Goal: Information Seeking & Learning: Learn about a topic

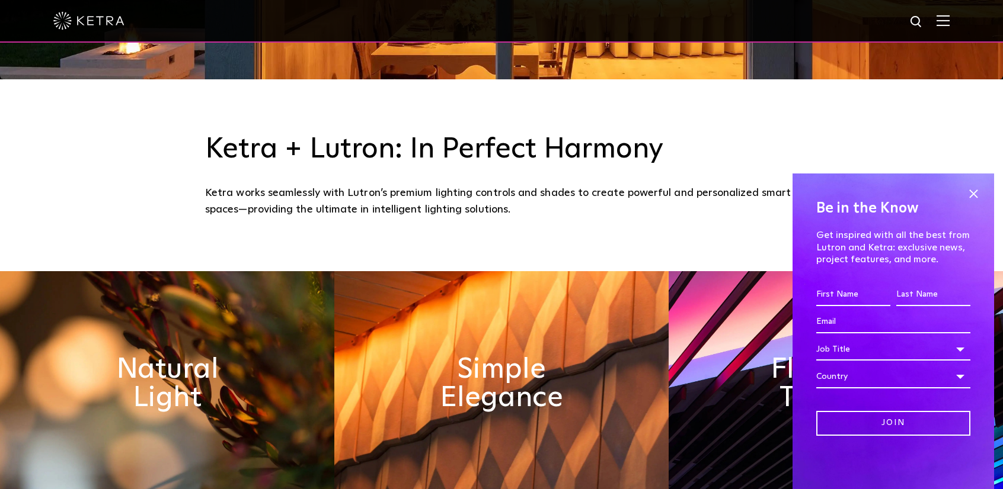
scroll to position [415, 0]
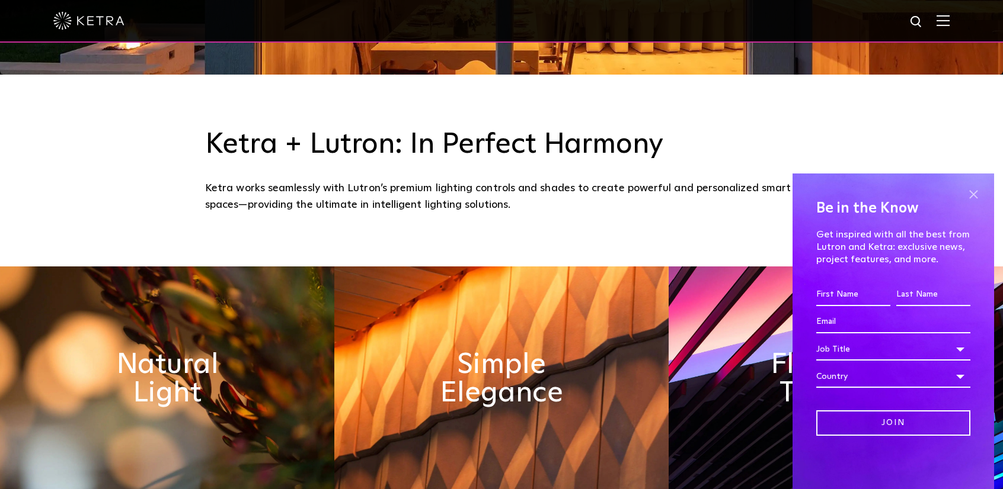
click at [977, 197] on span at bounding box center [973, 194] width 18 height 18
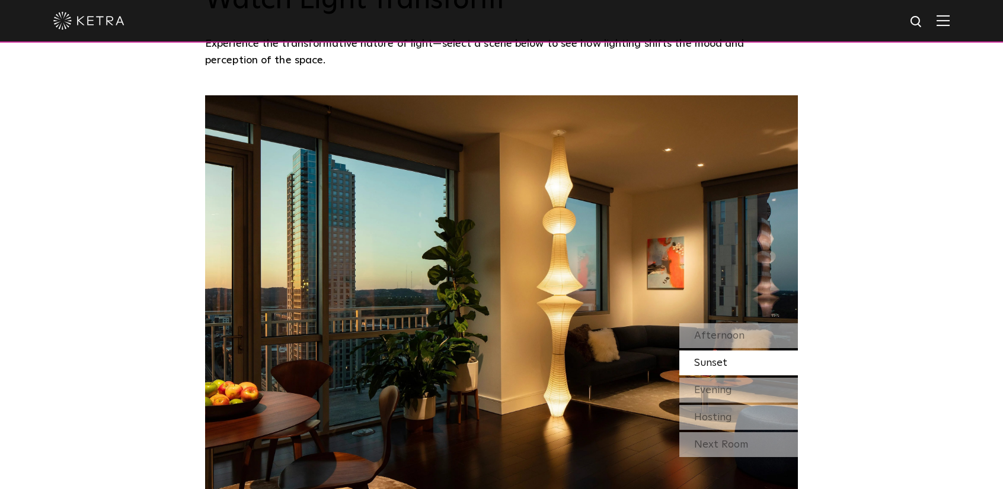
scroll to position [1007, 0]
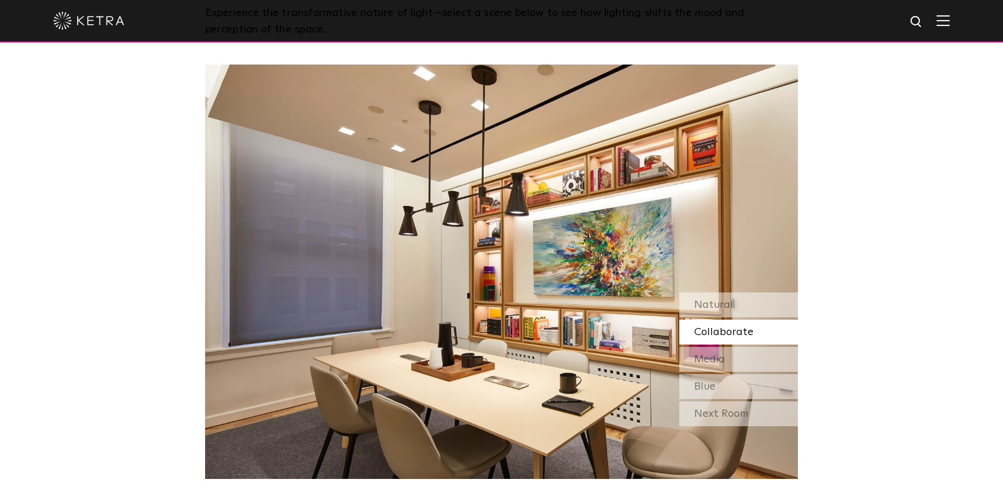
click at [733, 331] on span "Collaborate" at bounding box center [723, 332] width 59 height 11
click at [739, 359] on div "Media" at bounding box center [738, 359] width 119 height 25
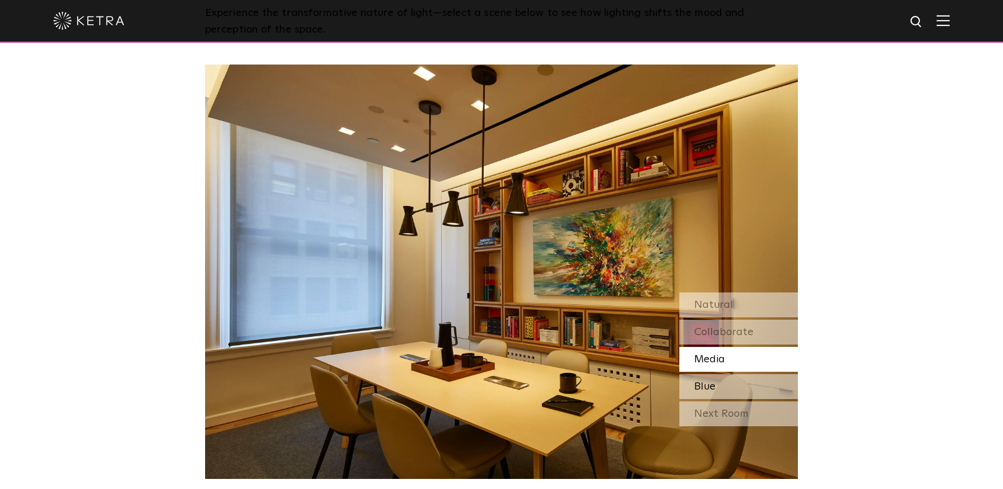
click at [734, 388] on div "Blue" at bounding box center [738, 387] width 119 height 25
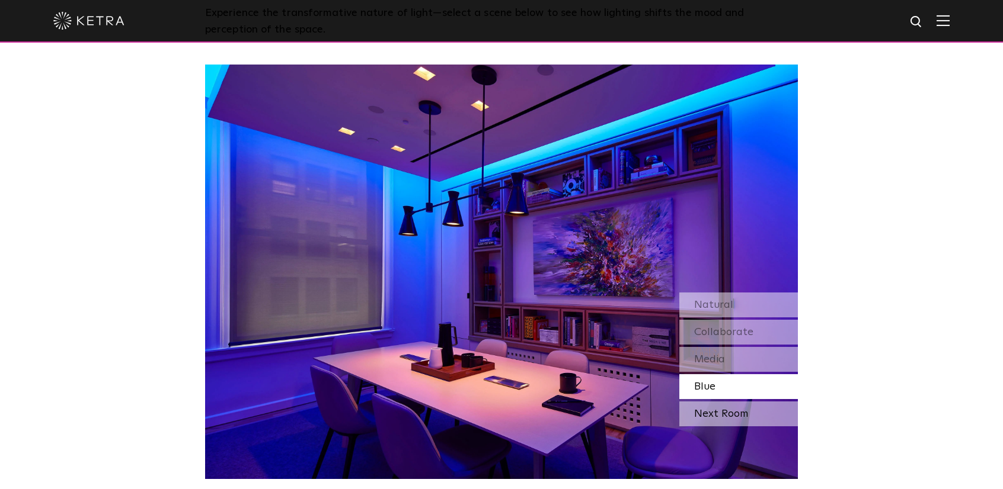
click at [721, 418] on div "Next Room" at bounding box center [738, 414] width 119 height 25
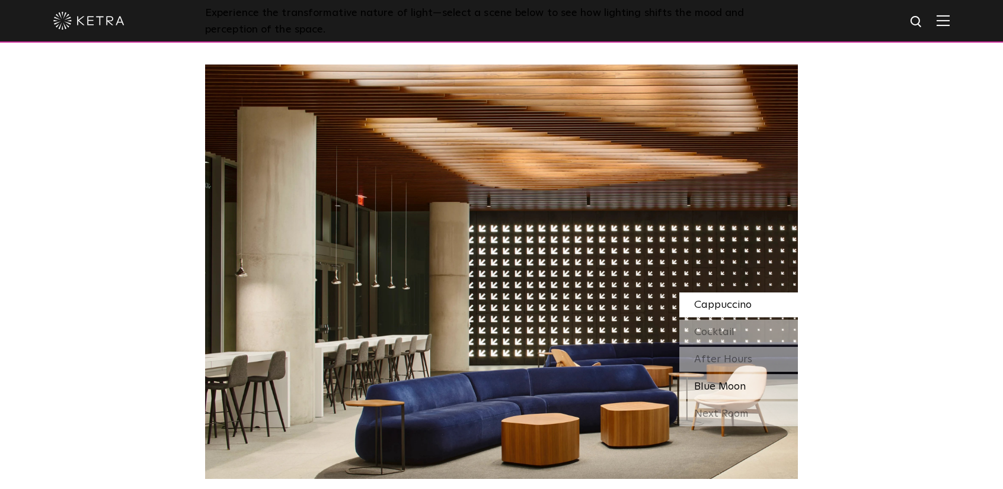
click at [722, 385] on span "Blue Moon" at bounding box center [720, 387] width 52 height 11
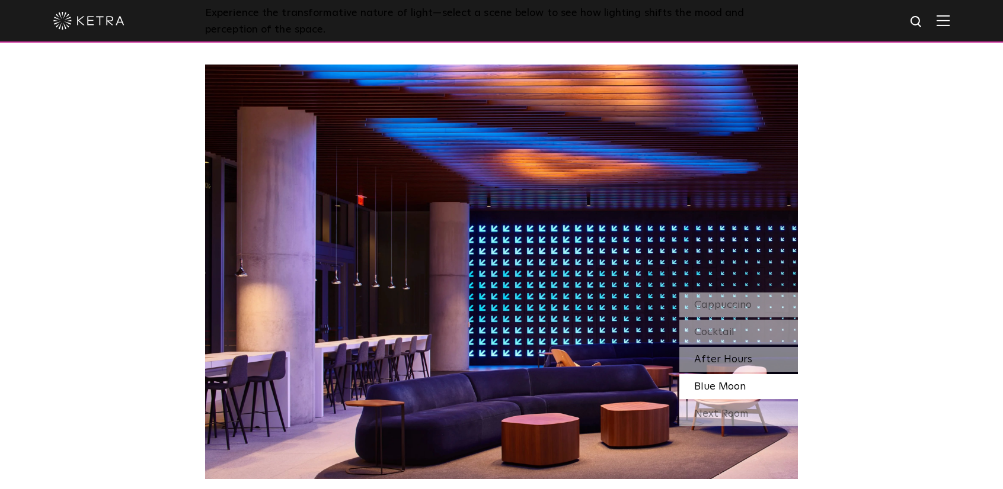
click at [723, 367] on div "After Hours" at bounding box center [738, 359] width 119 height 25
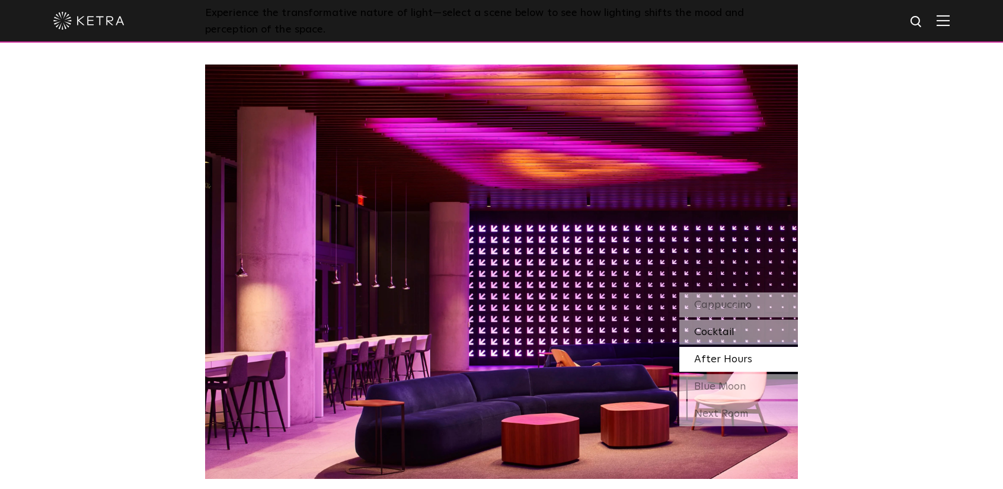
click at [725, 335] on span "Cocktail" at bounding box center [714, 332] width 40 height 11
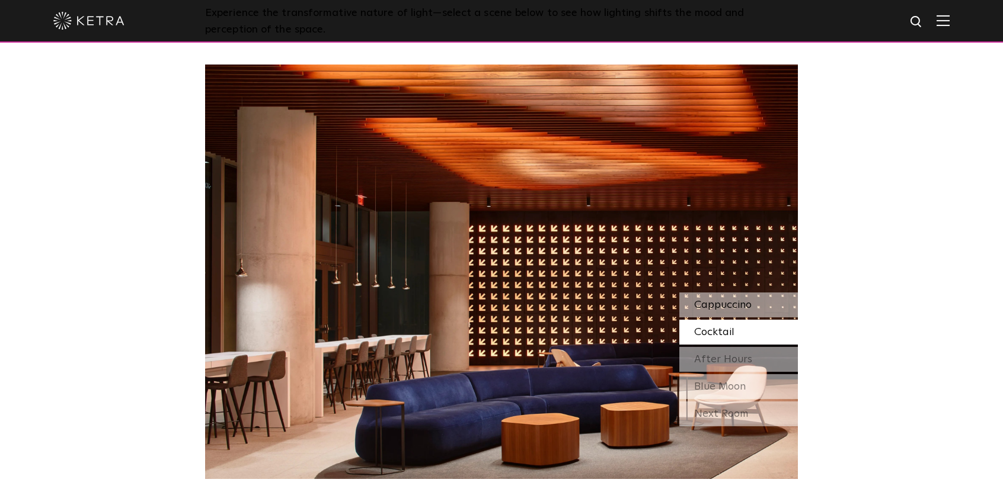
click at [721, 301] on span "Cappuccino" at bounding box center [722, 305] width 57 height 11
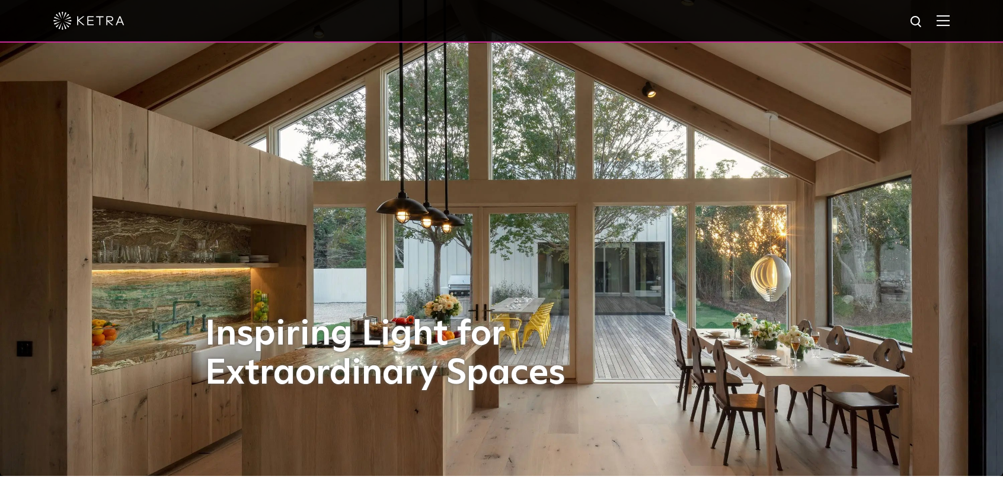
scroll to position [0, 0]
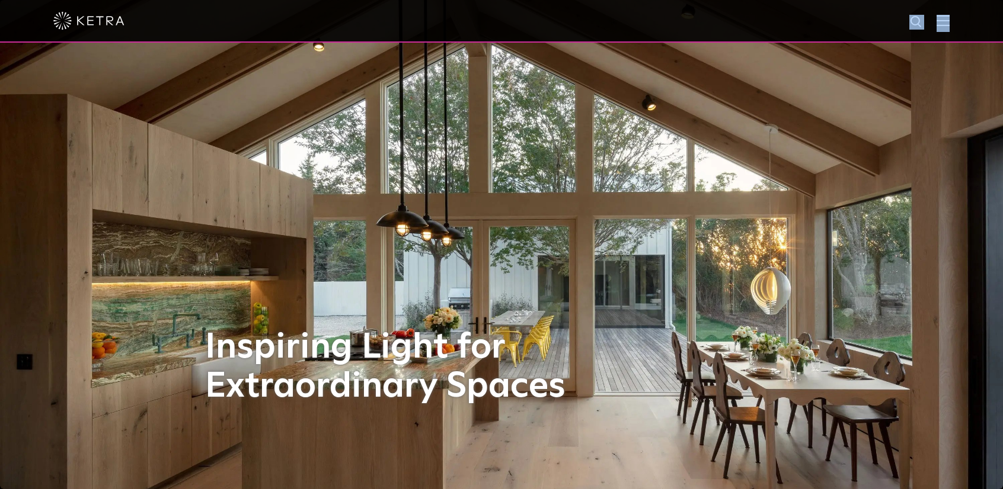
click at [945, 23] on div at bounding box center [501, 21] width 1003 height 43
click at [949, 23] on img at bounding box center [942, 20] width 13 height 11
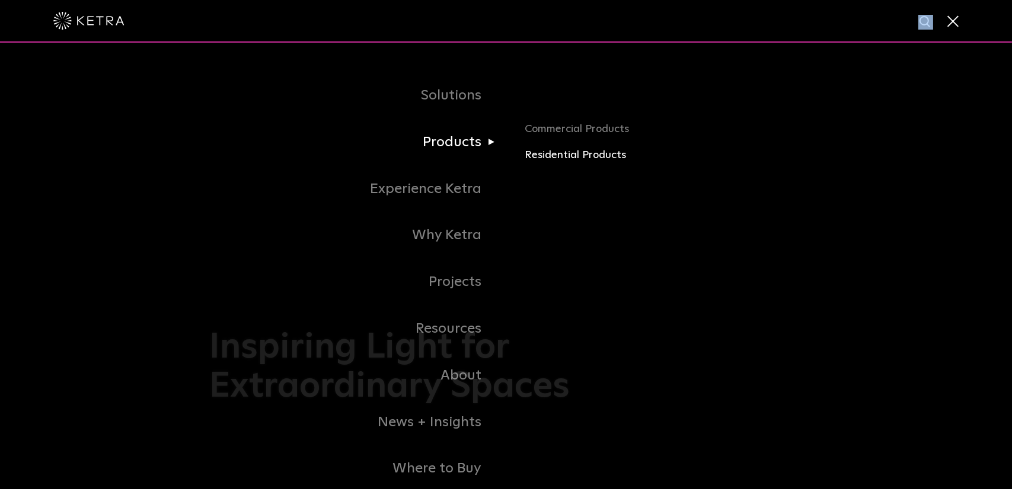
click at [573, 155] on link "Residential Products" at bounding box center [662, 155] width 277 height 17
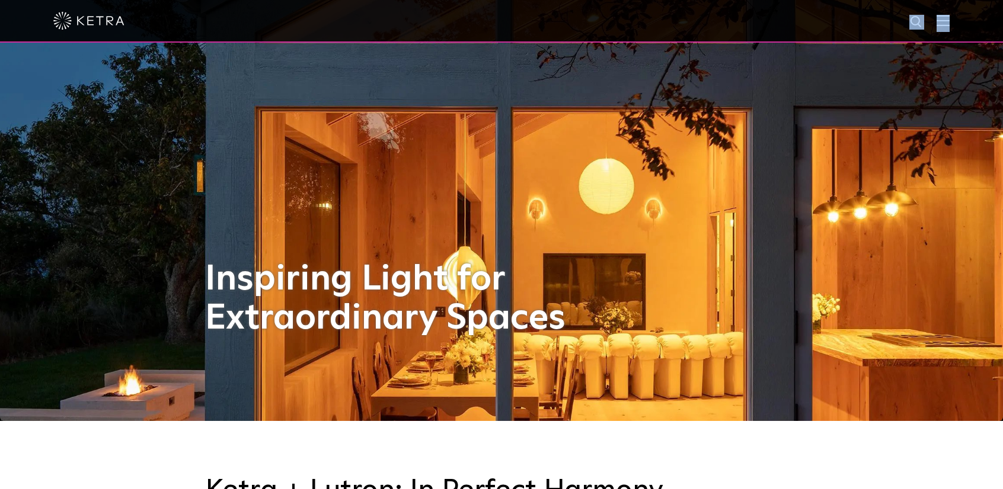
scroll to position [115, 0]
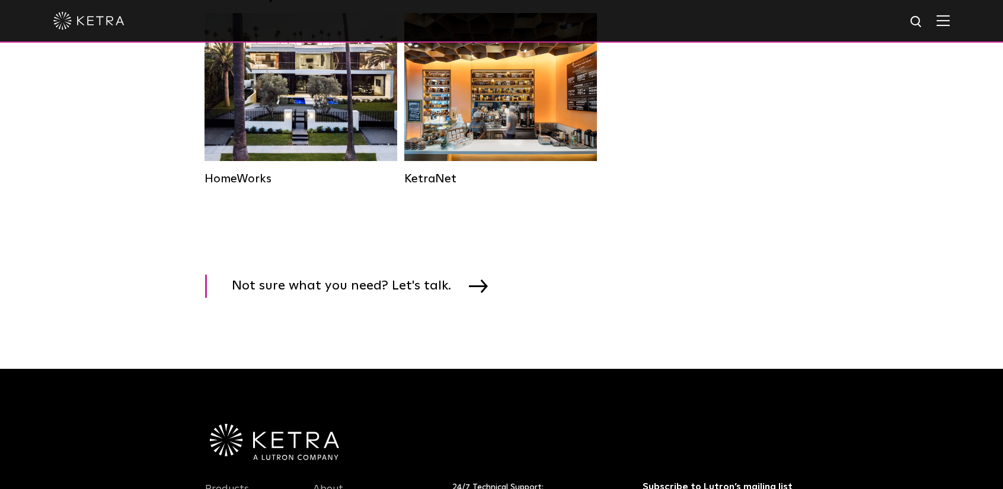
scroll to position [1659, 0]
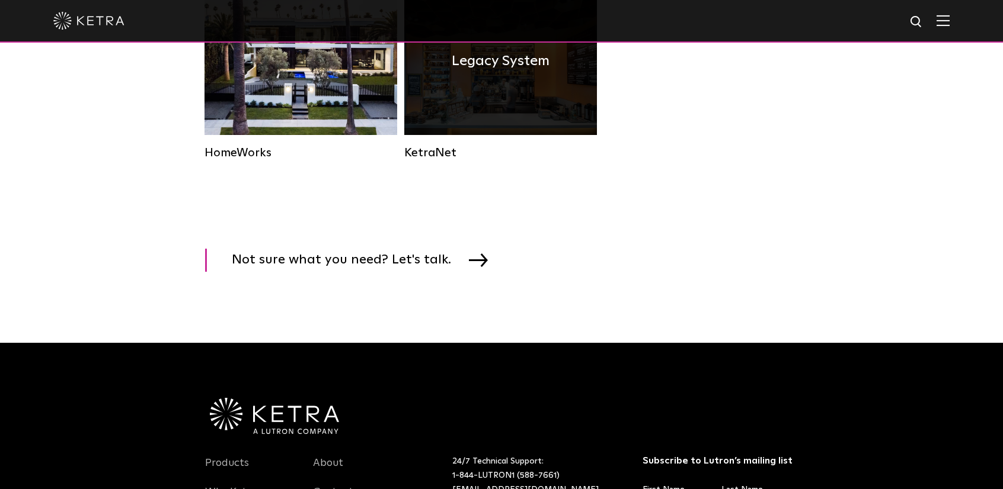
click at [494, 135] on div "Legacy System" at bounding box center [500, 61] width 193 height 148
